Goal: Information Seeking & Learning: Check status

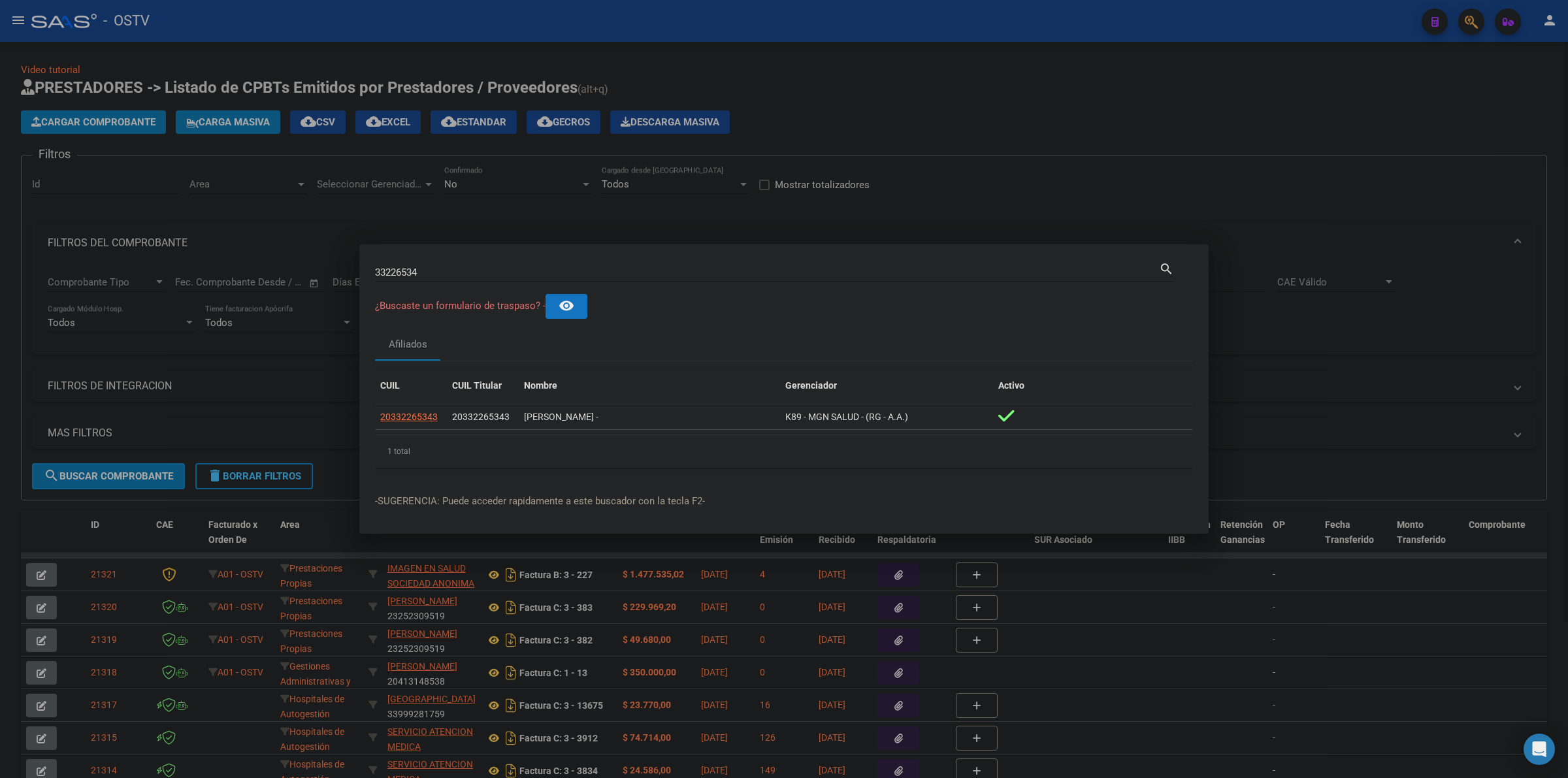
click at [963, 134] on div at bounding box center [784, 389] width 1568 height 778
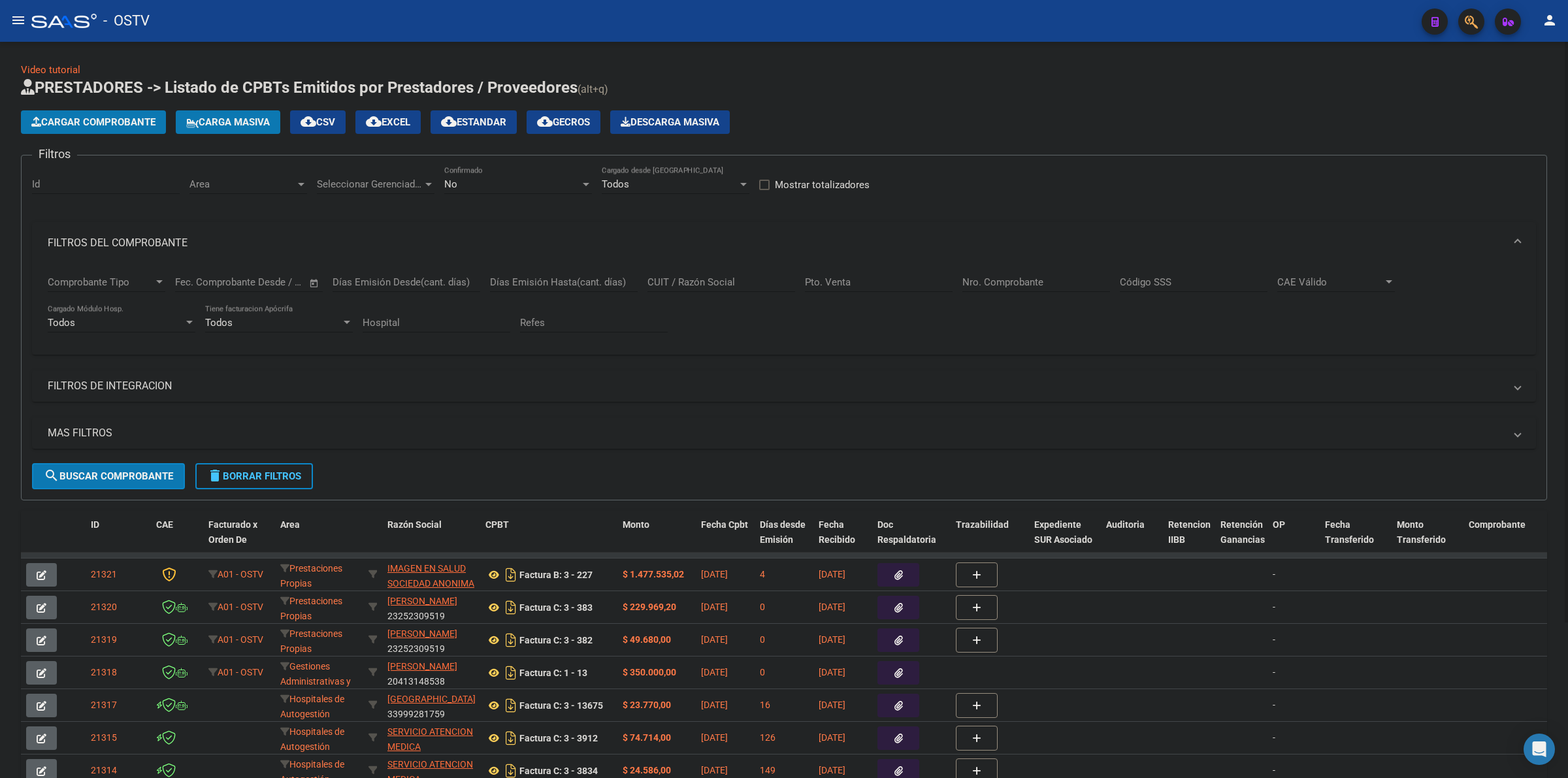
click at [646, 70] on div "Video tutorial PRESTADORES -> Listado de CPBTs Emitidos por Prestadores / Prove…" at bounding box center [784, 493] width 1527 height 860
click at [241, 478] on span "delete Borrar Filtros" at bounding box center [254, 476] width 94 height 12
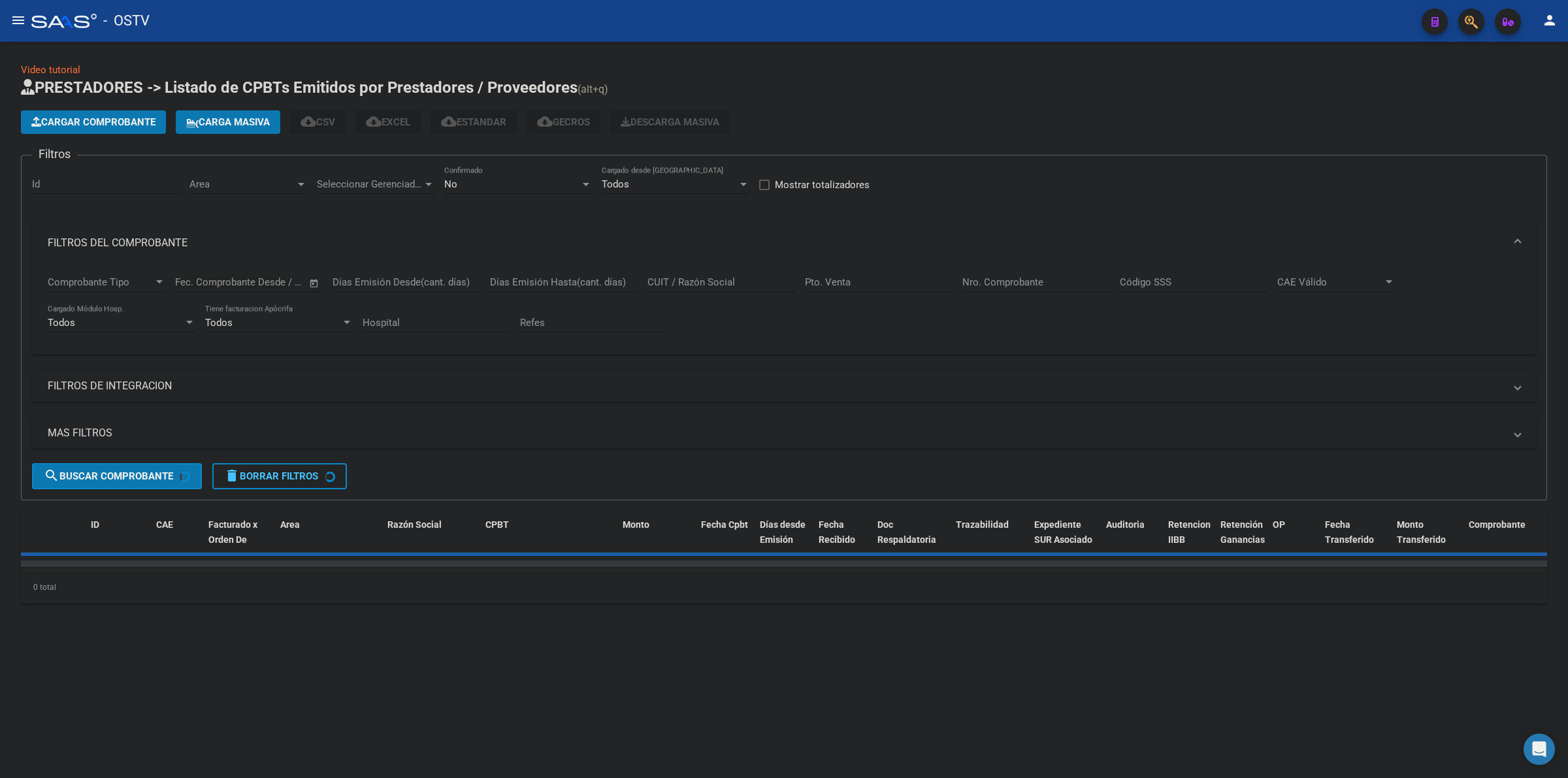
click at [493, 183] on div "No" at bounding box center [512, 184] width 136 height 12
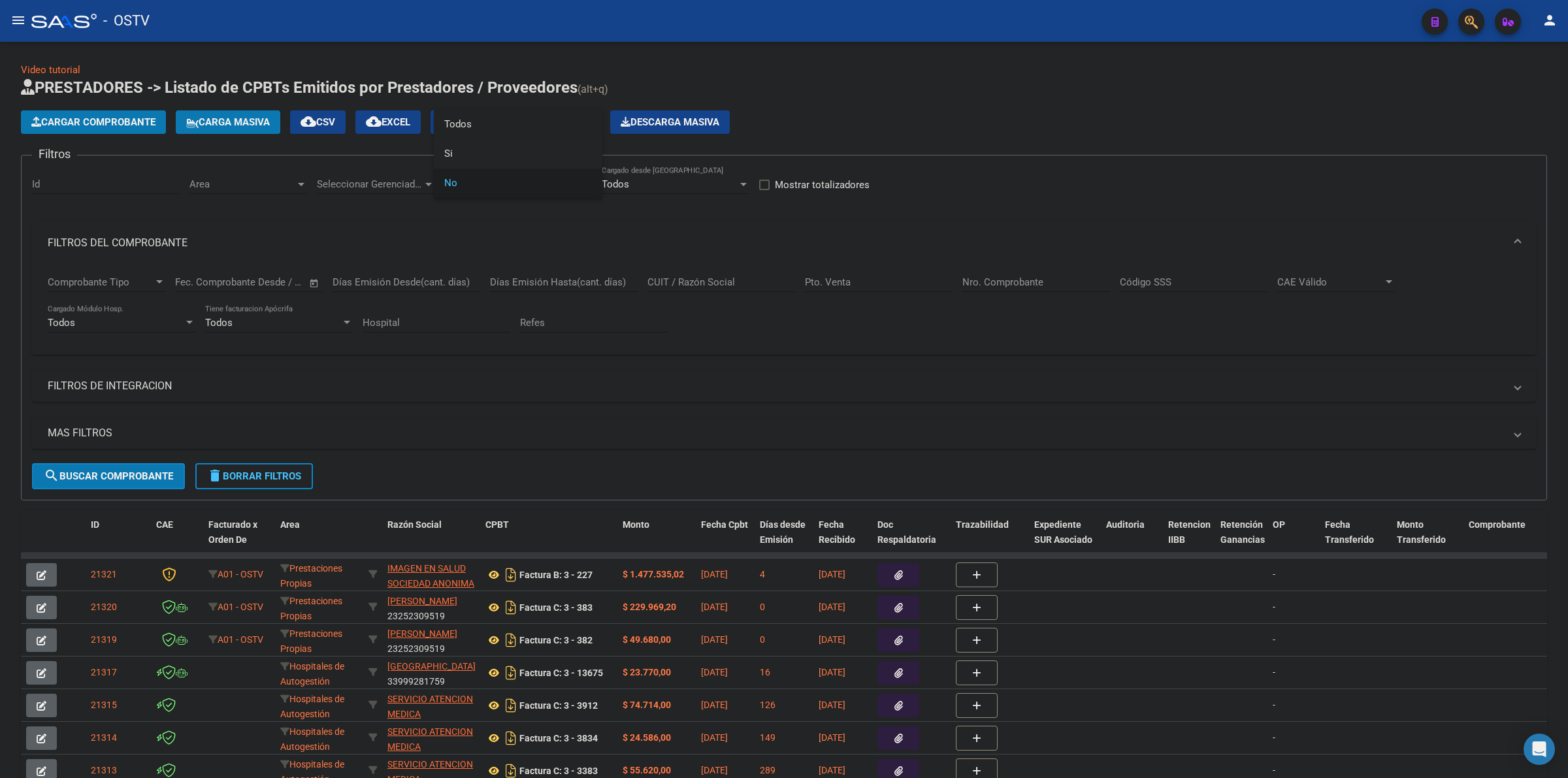
click at [471, 122] on span "Todos" at bounding box center [518, 124] width 147 height 30
click at [948, 282] on input "Pto. Venta" at bounding box center [879, 282] width 147 height 12
click at [968, 282] on input "Nro. Comprobante" at bounding box center [1037, 282] width 147 height 12
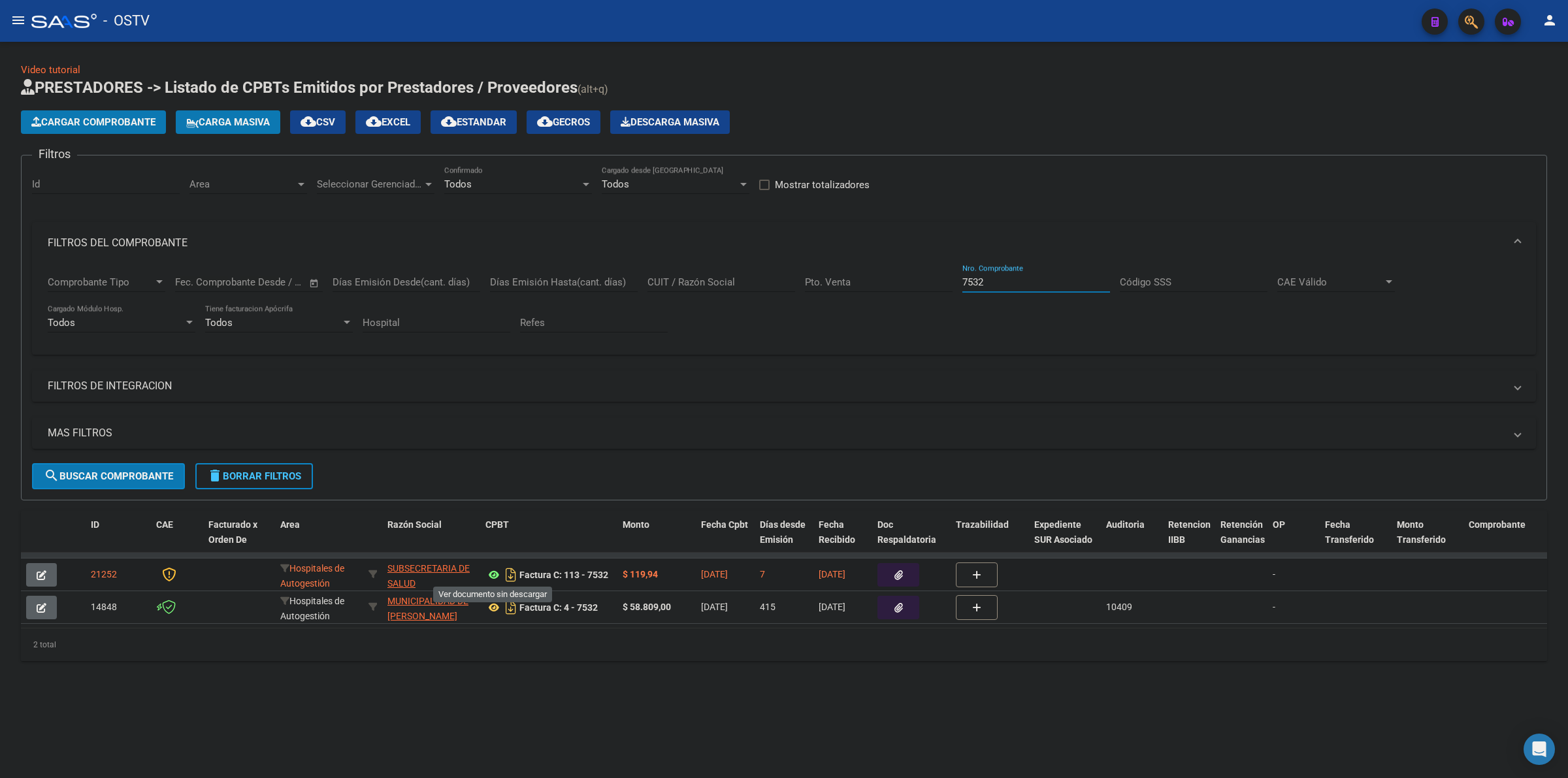
type input "7532"
click at [44, 577] on icon "button" at bounding box center [41, 575] width 10 height 10
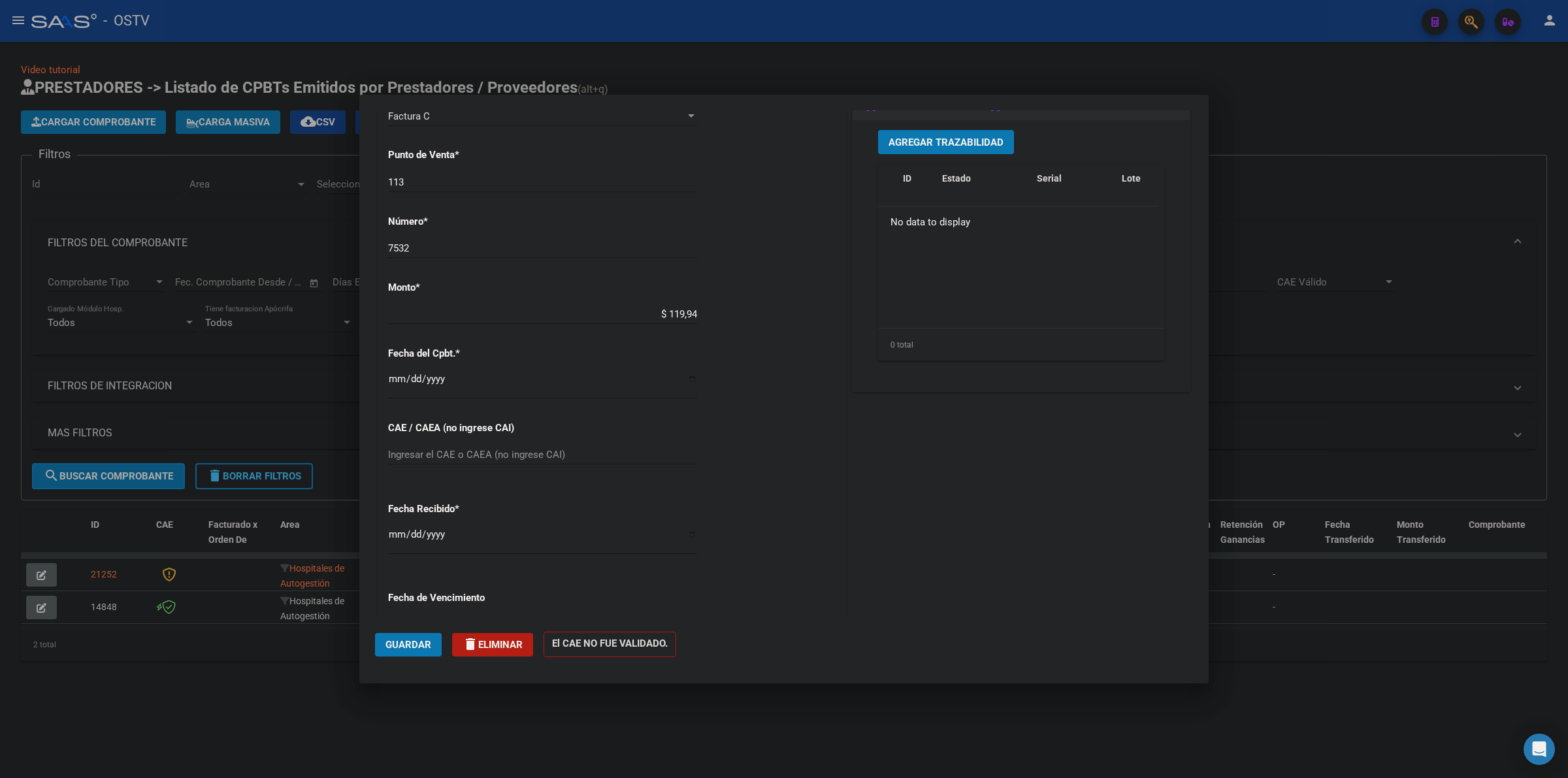
scroll to position [381, 0]
click at [691, 318] on input "$ 119,94" at bounding box center [542, 314] width 309 height 12
type input "$ 11.994,00"
click at [1064, 88] on div at bounding box center [784, 389] width 1568 height 778
type input "$ 0,00"
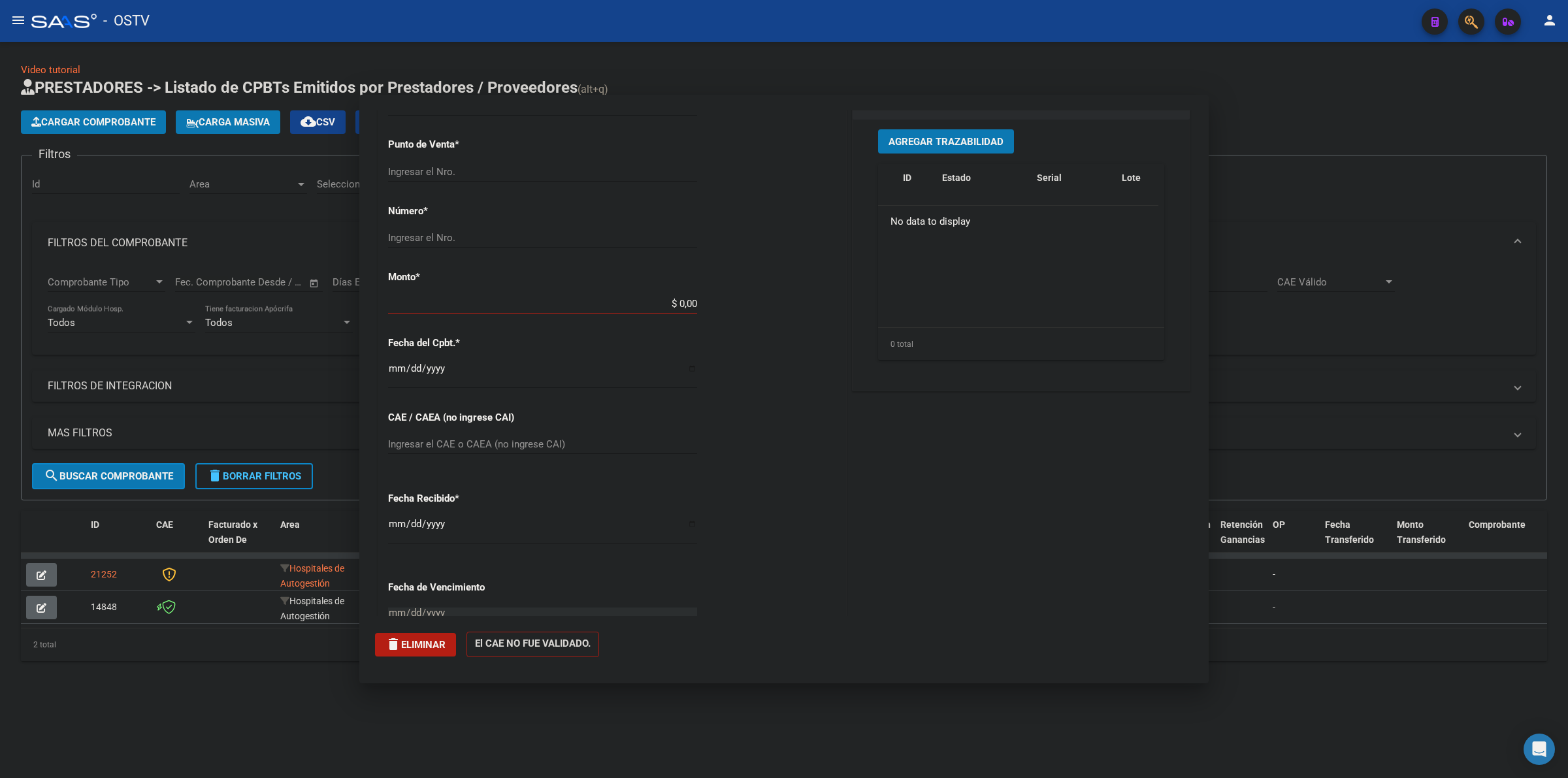
scroll to position [0, 0]
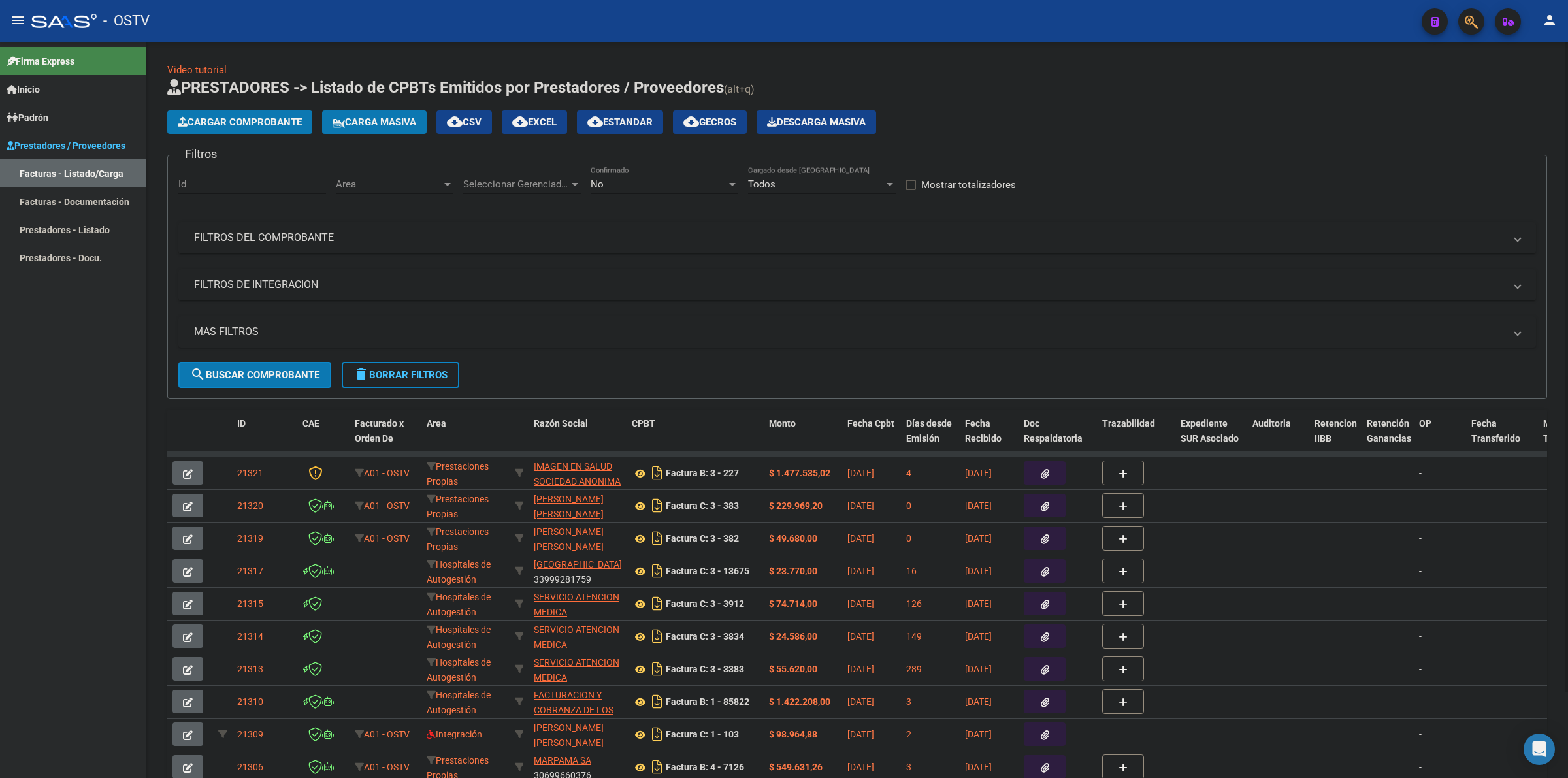
click at [684, 225] on mat-expansion-panel-header "FILTROS DEL COMPROBANTE" at bounding box center [857, 238] width 1358 height 32
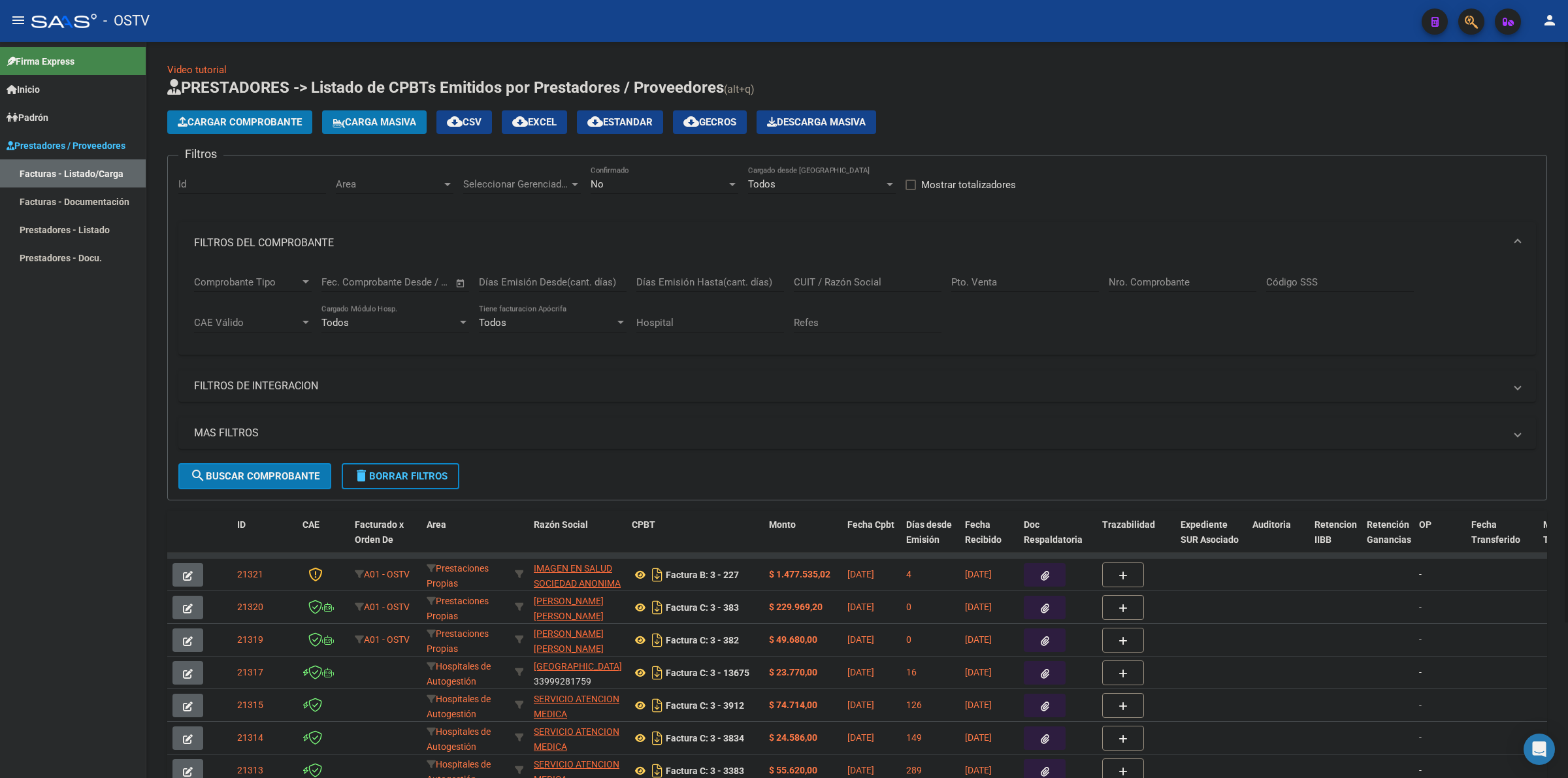
click at [632, 171] on div "No Confirmado" at bounding box center [664, 180] width 147 height 28
click at [613, 125] on span "Todos" at bounding box center [664, 124] width 147 height 30
click at [1012, 289] on div "Pto. Venta" at bounding box center [1025, 278] width 147 height 28
click at [1148, 271] on div "Nro. Comprobante" at bounding box center [1183, 278] width 147 height 28
click at [1152, 278] on input "Nro. Comprobante" at bounding box center [1183, 282] width 147 height 12
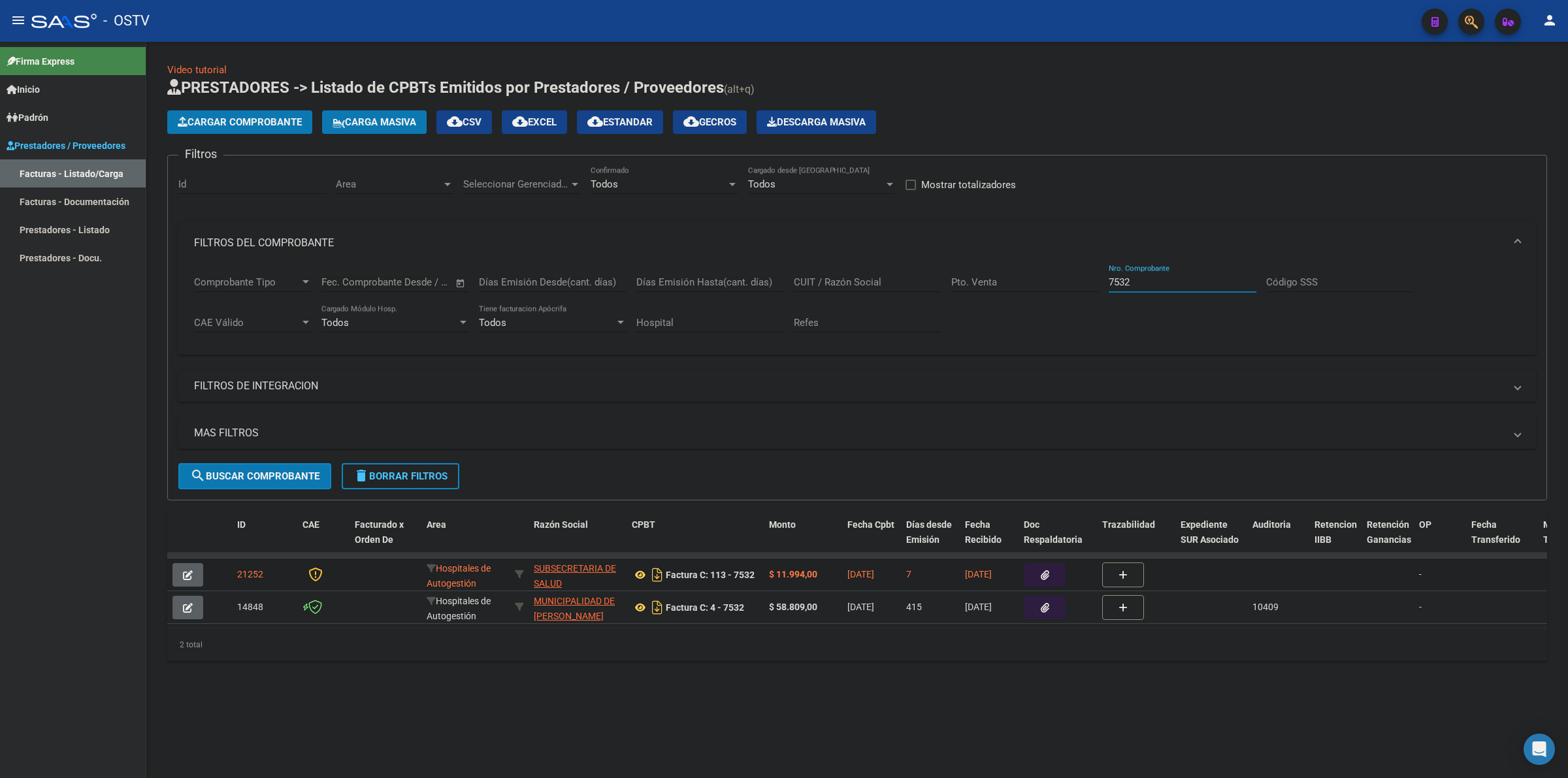
type input "7532"
drag, startPoint x: 815, startPoint y: 573, endPoint x: 780, endPoint y: 573, distance: 35.0
click at [780, 573] on strong "$ 11.994,00" at bounding box center [793, 574] width 48 height 10
click at [822, 577] on div "$ 11.994,00" at bounding box center [803, 575] width 68 height 15
click at [381, 467] on button "delete Borrar Filtros" at bounding box center [400, 476] width 118 height 26
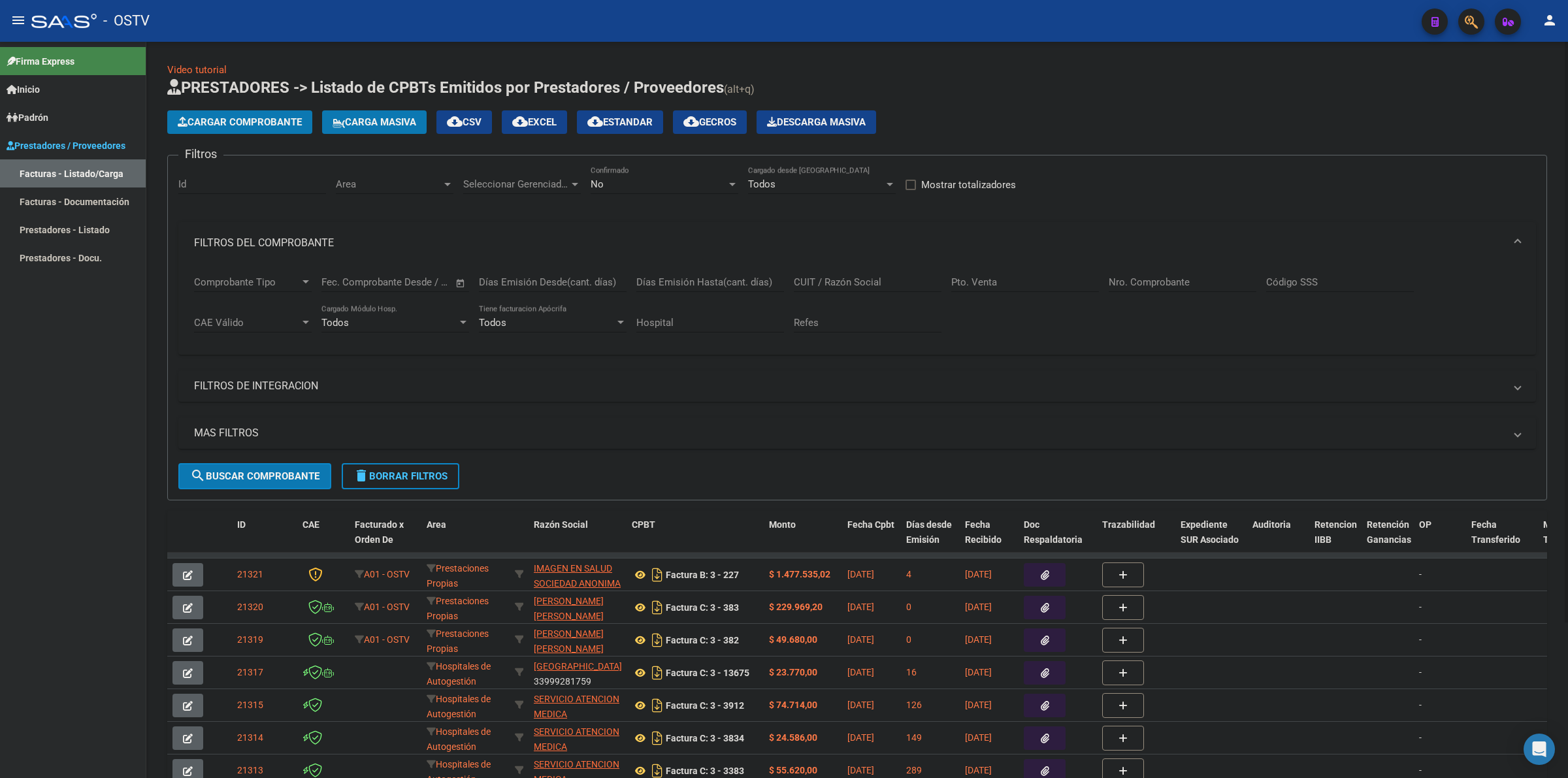
click at [659, 178] on div "No" at bounding box center [658, 184] width 136 height 12
click at [602, 123] on span "Todos" at bounding box center [664, 124] width 147 height 30
click at [1038, 90] on h1 "PRESTADORES -> Listado de CPBTs Emitidos por Prestadores / Proveedores (alt+q)" at bounding box center [857, 88] width 1380 height 23
click at [18, 10] on button "menu" at bounding box center [19, 21] width 26 height 26
